Goal: Obtain resource: Download file/media

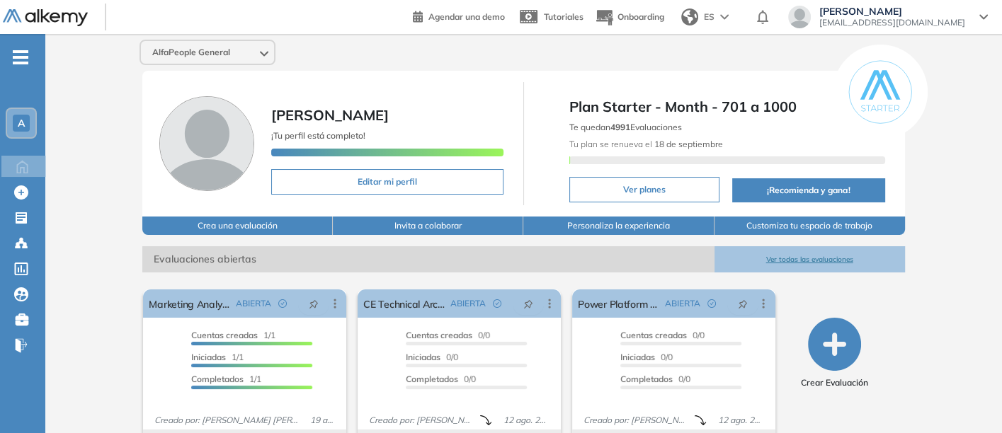
click at [803, 249] on button "Ver todas las evaluaciones" at bounding box center [809, 259] width 190 height 26
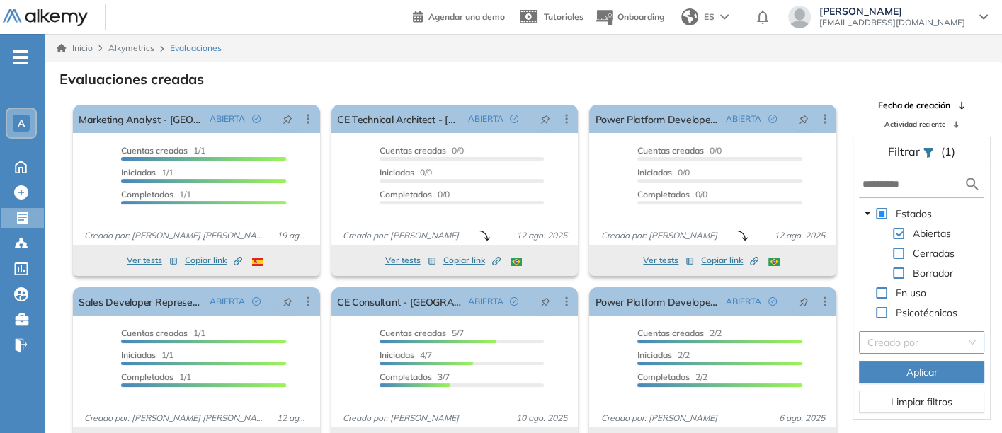
click at [898, 344] on input "search" at bounding box center [916, 342] width 98 height 21
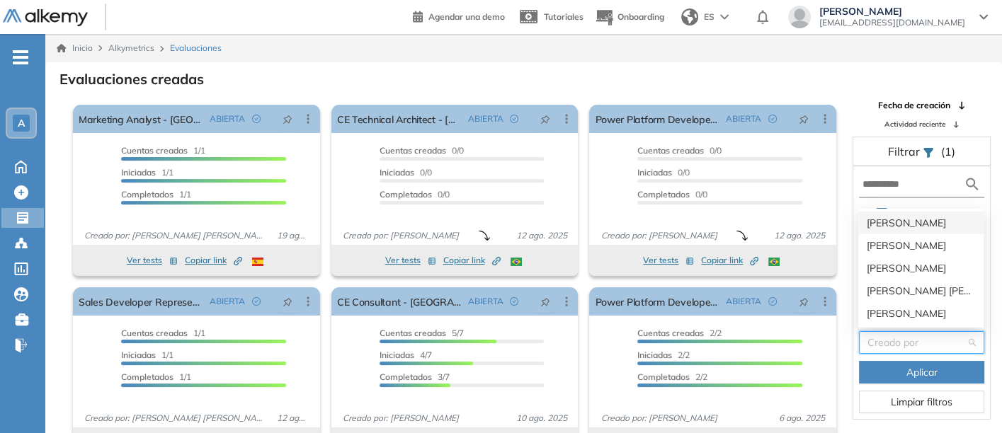
click at [888, 221] on div "[PERSON_NAME]" at bounding box center [921, 223] width 108 height 16
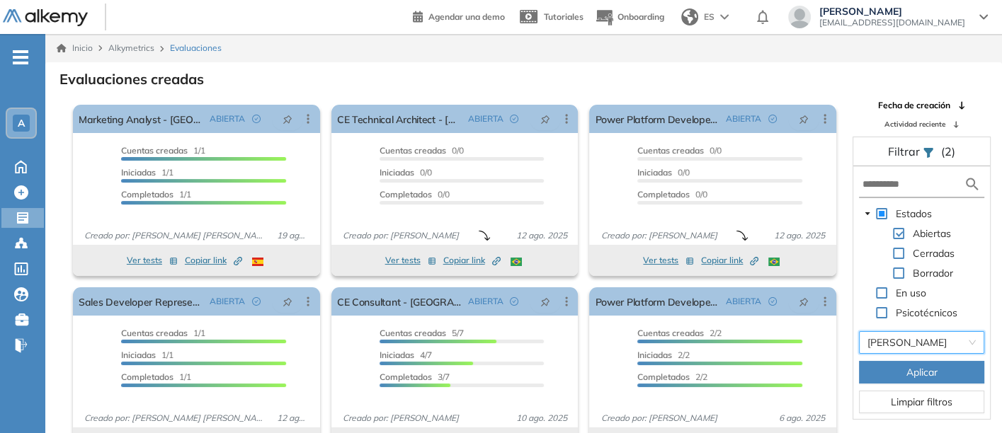
click at [910, 371] on span "Aplicar" at bounding box center [921, 373] width 31 height 16
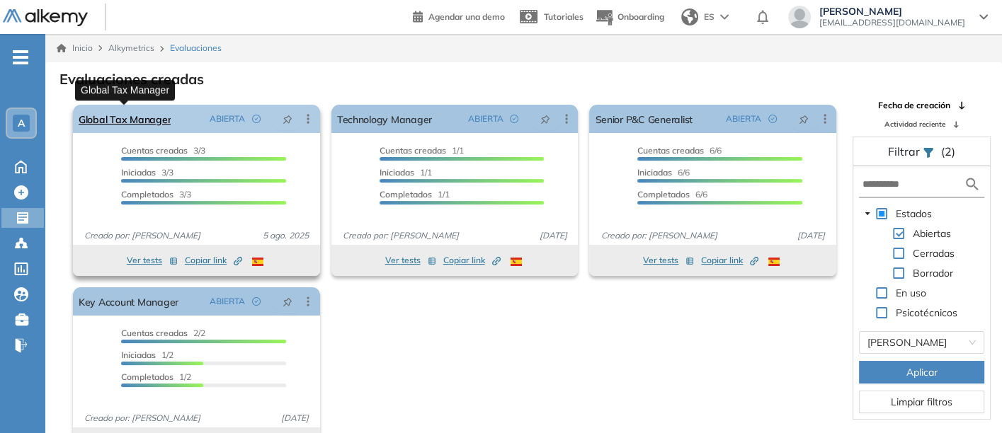
click at [110, 111] on link "Global Tax Manager" at bounding box center [125, 119] width 92 height 28
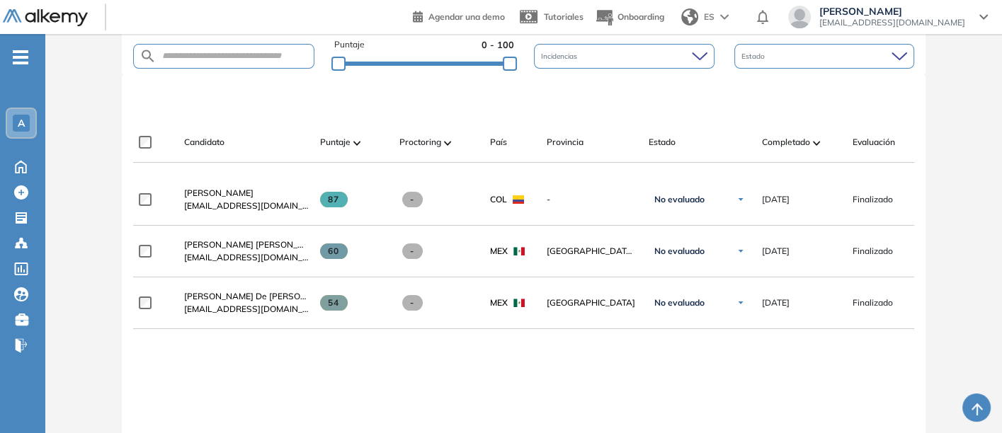
scroll to position [393, 0]
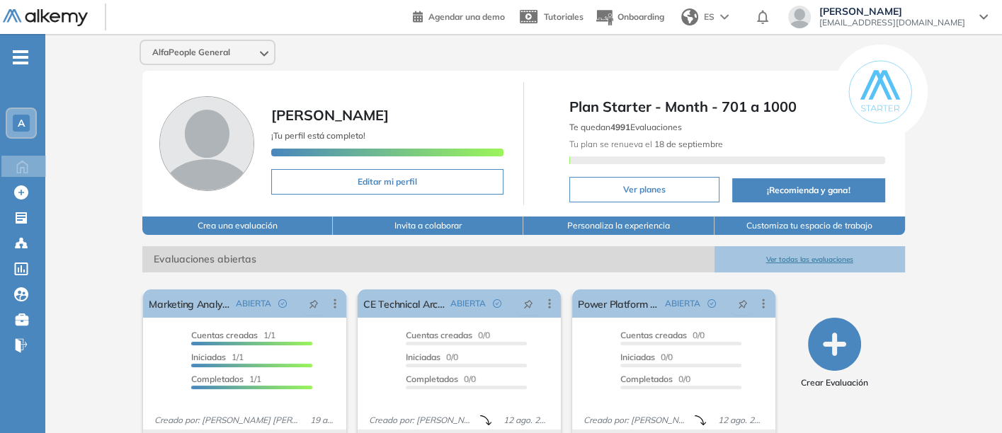
click at [801, 254] on button "Ver todas las evaluaciones" at bounding box center [809, 259] width 190 height 26
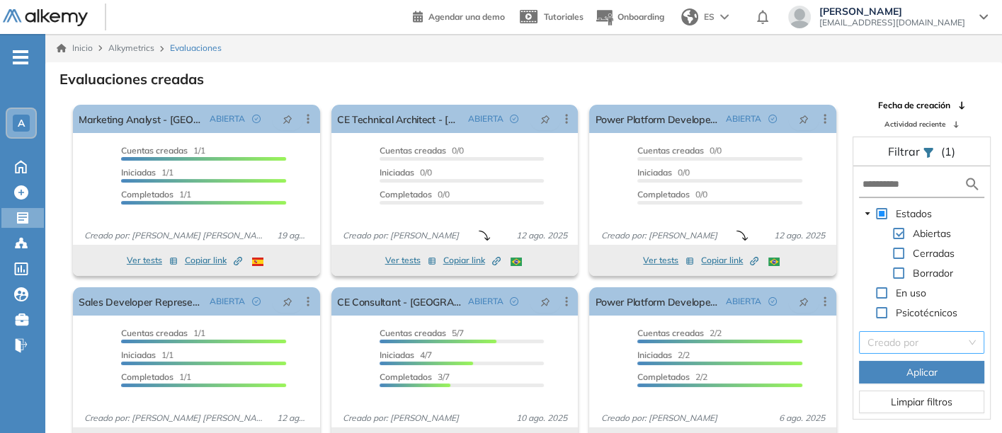
click at [903, 339] on input "search" at bounding box center [916, 342] width 98 height 21
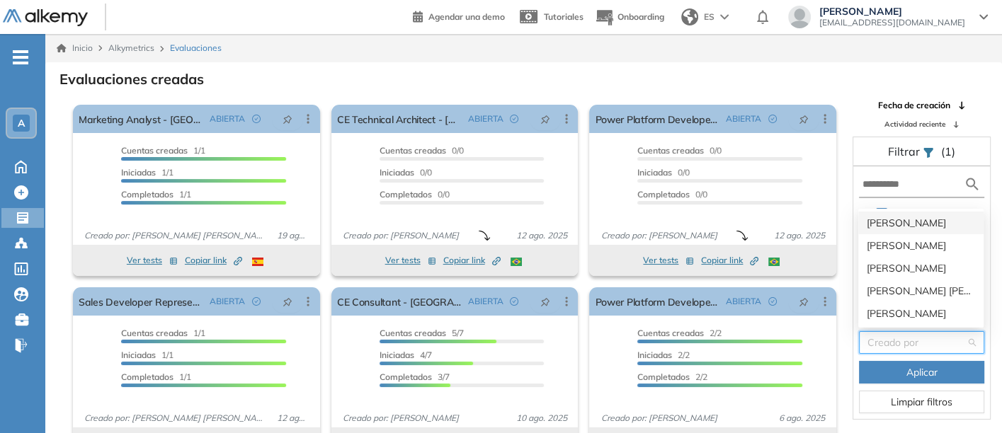
click at [886, 219] on div "[PERSON_NAME]" at bounding box center [921, 223] width 108 height 16
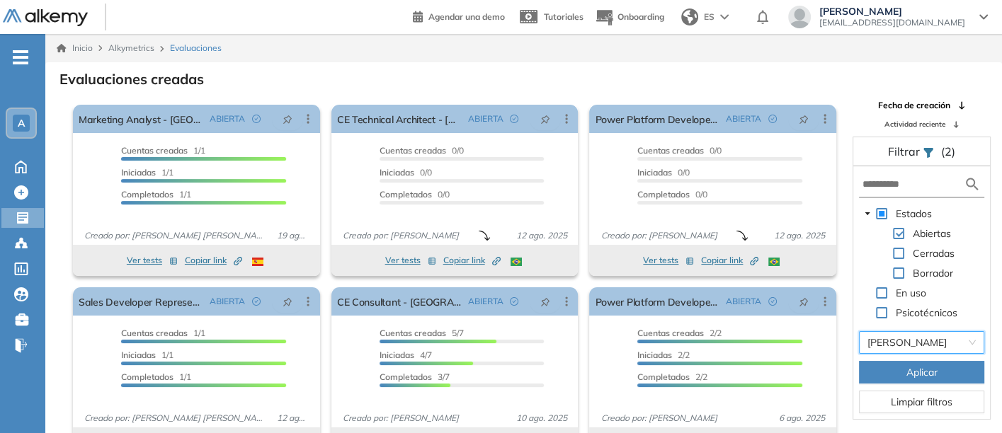
click at [910, 371] on span "Aplicar" at bounding box center [921, 373] width 31 height 16
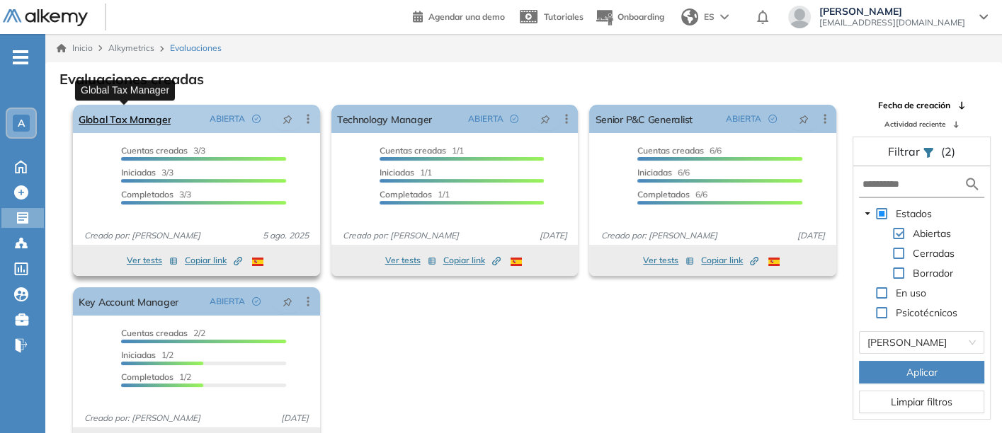
click at [115, 111] on link "Global Tax Manager" at bounding box center [125, 119] width 92 height 28
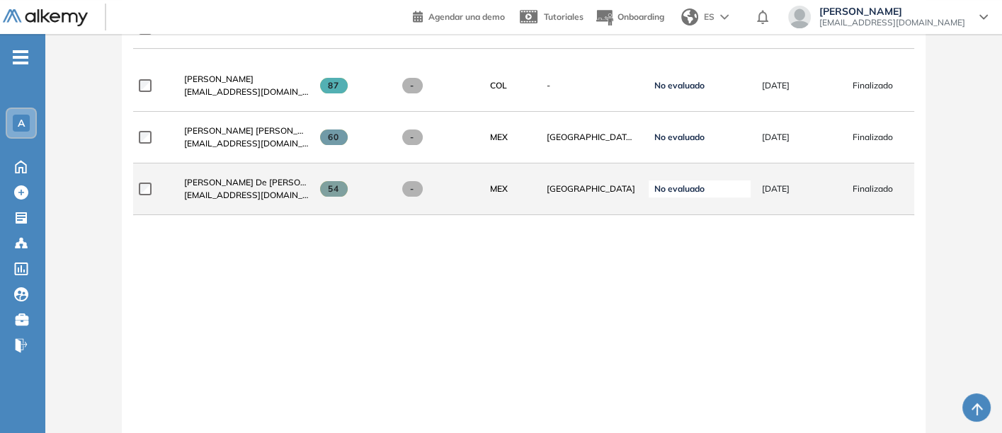
scroll to position [393, 0]
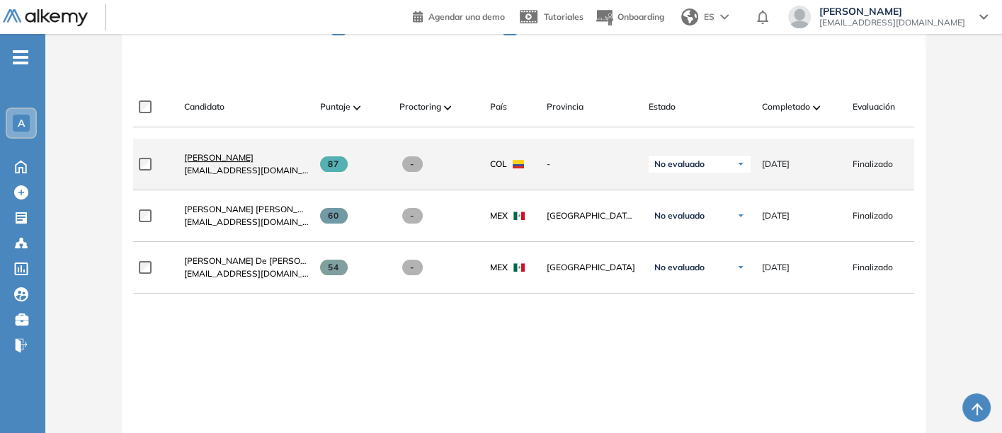
click at [209, 157] on span "[PERSON_NAME]" at bounding box center [218, 157] width 69 height 11
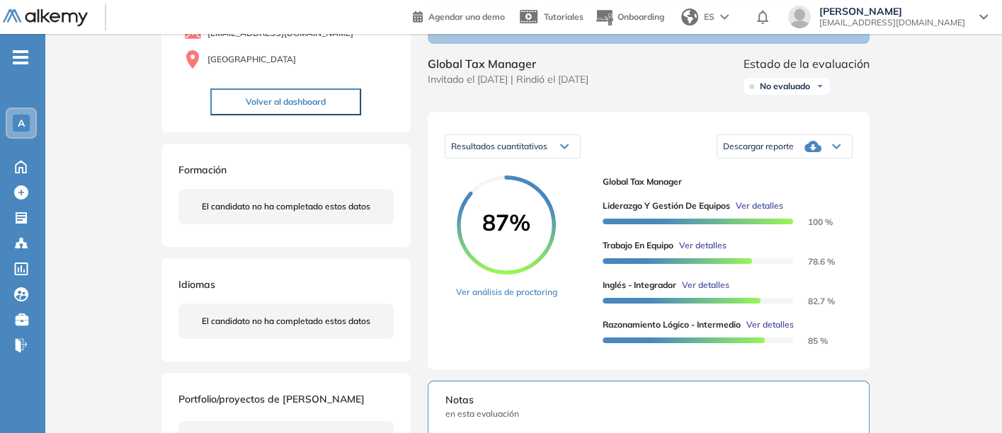
scroll to position [60, 0]
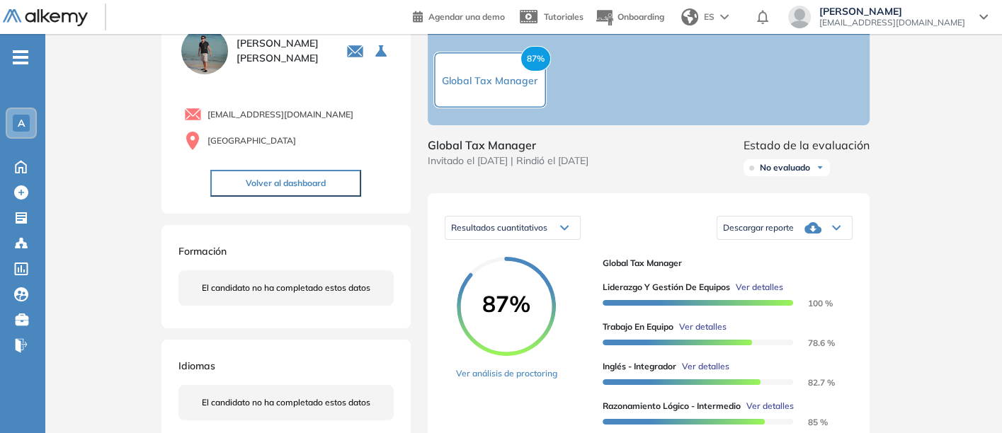
click at [753, 233] on div "Descargar reporte" at bounding box center [784, 228] width 135 height 28
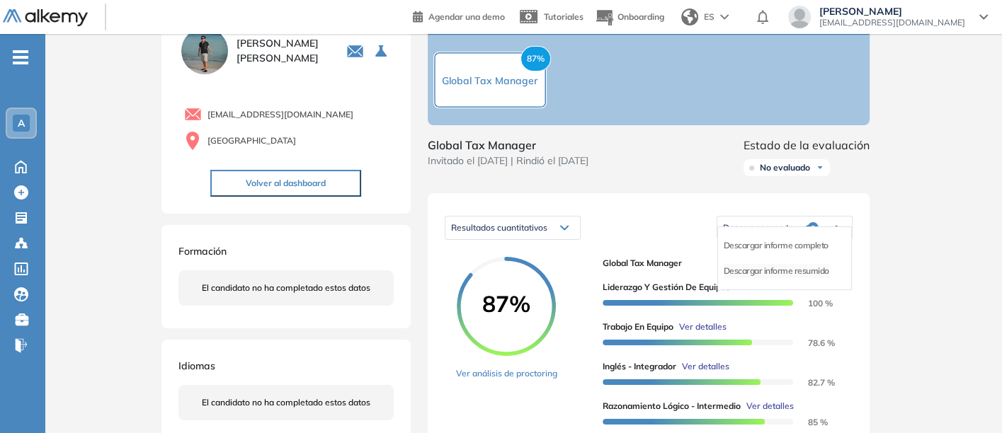
click at [745, 278] on li "Descargar informe resumido" at bounding box center [776, 271] width 105 height 14
click at [745, 270] on span "Global Tax Manager" at bounding box center [721, 263] width 239 height 13
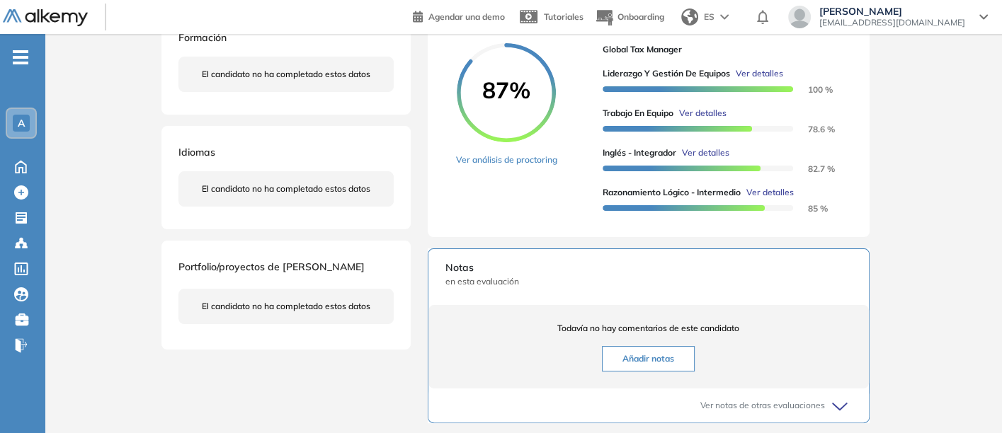
scroll to position [218, 0]
